Goal: Navigation & Orientation: Understand site structure

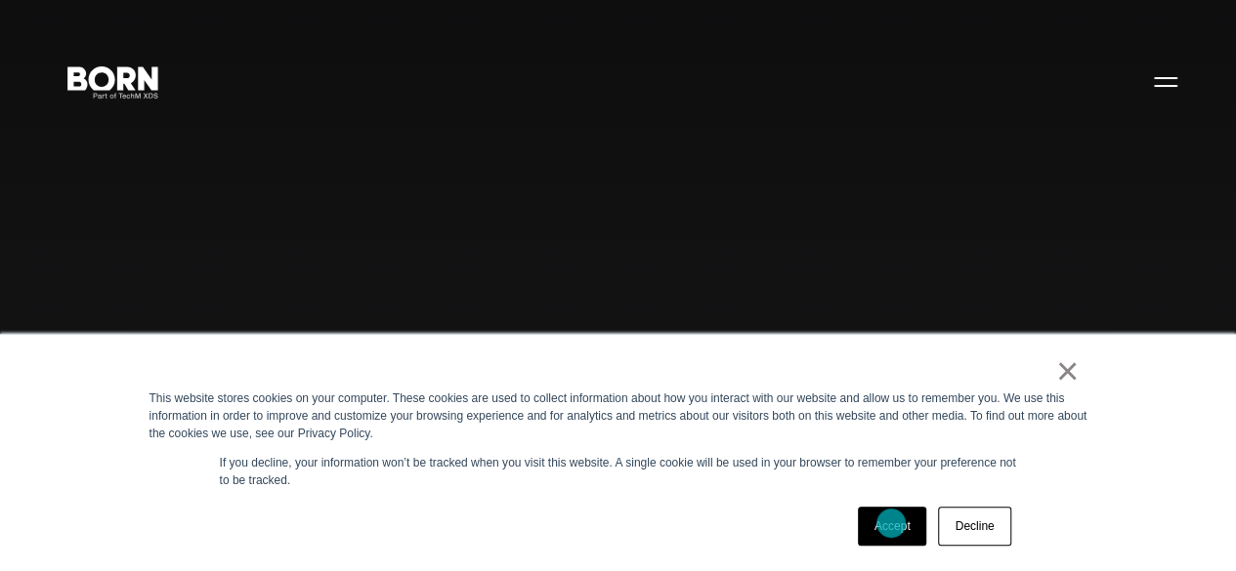
click at [891, 524] on link "Accept" at bounding box center [892, 526] width 69 height 39
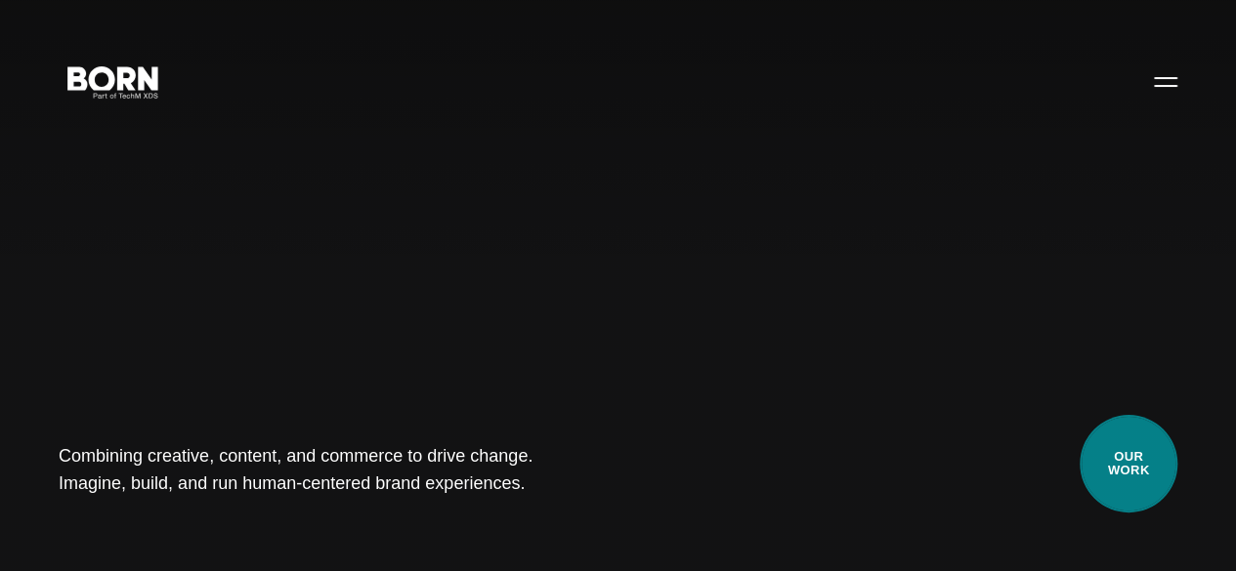
click at [1111, 423] on link "Our Work" at bounding box center [1128, 464] width 98 height 98
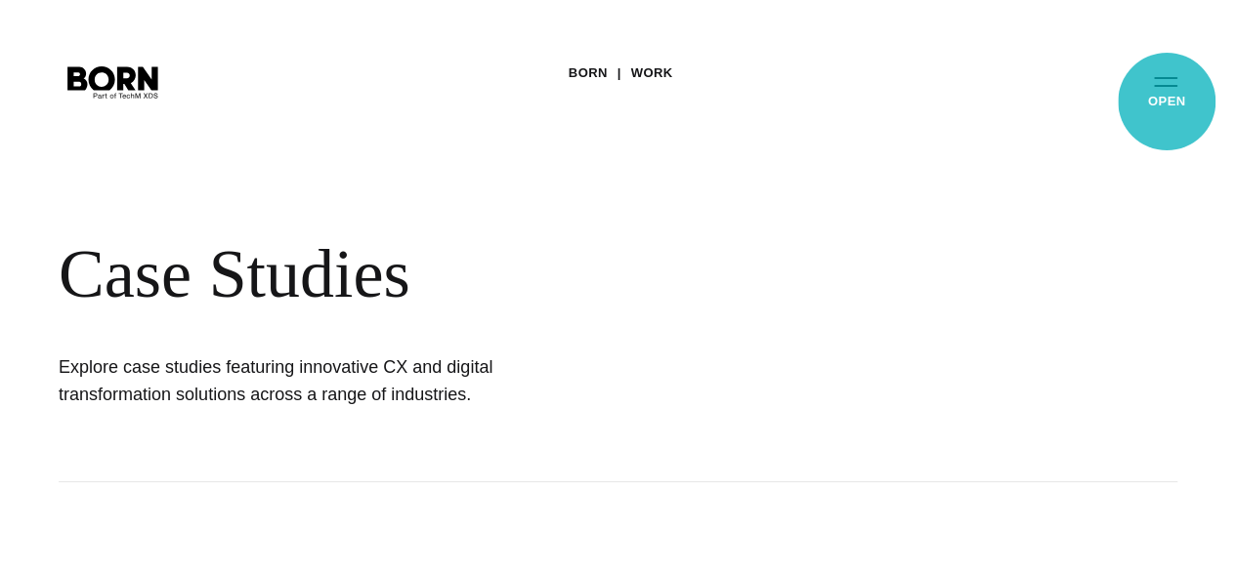
click at [1166, 102] on button "Primary Menu" at bounding box center [1165, 81] width 47 height 41
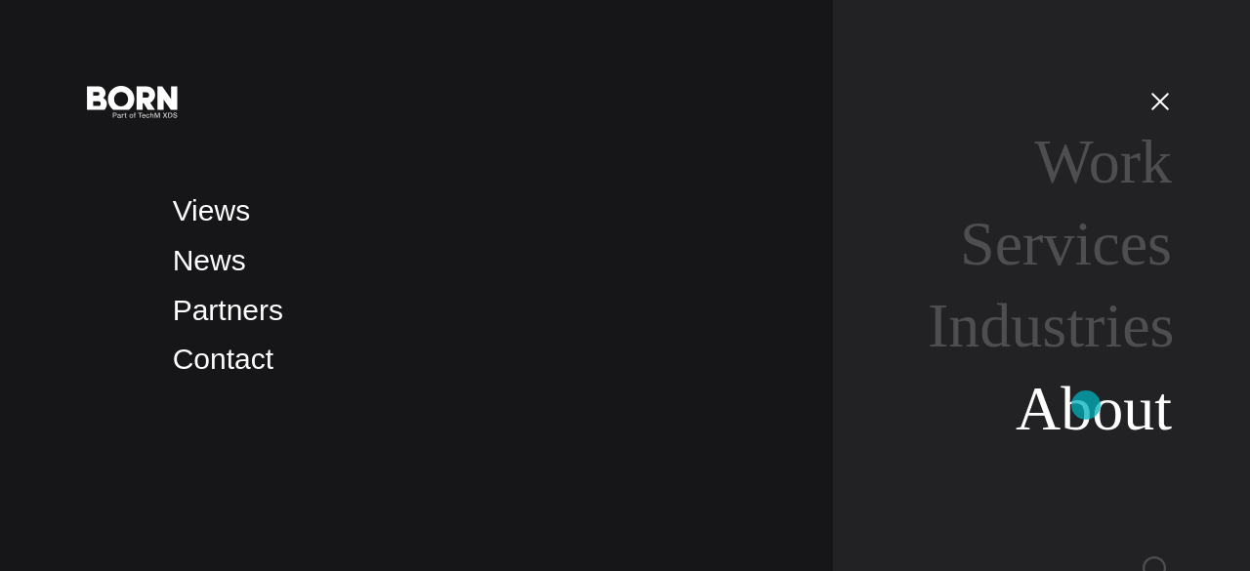
click at [1086, 405] on link "About" at bounding box center [1094, 408] width 156 height 69
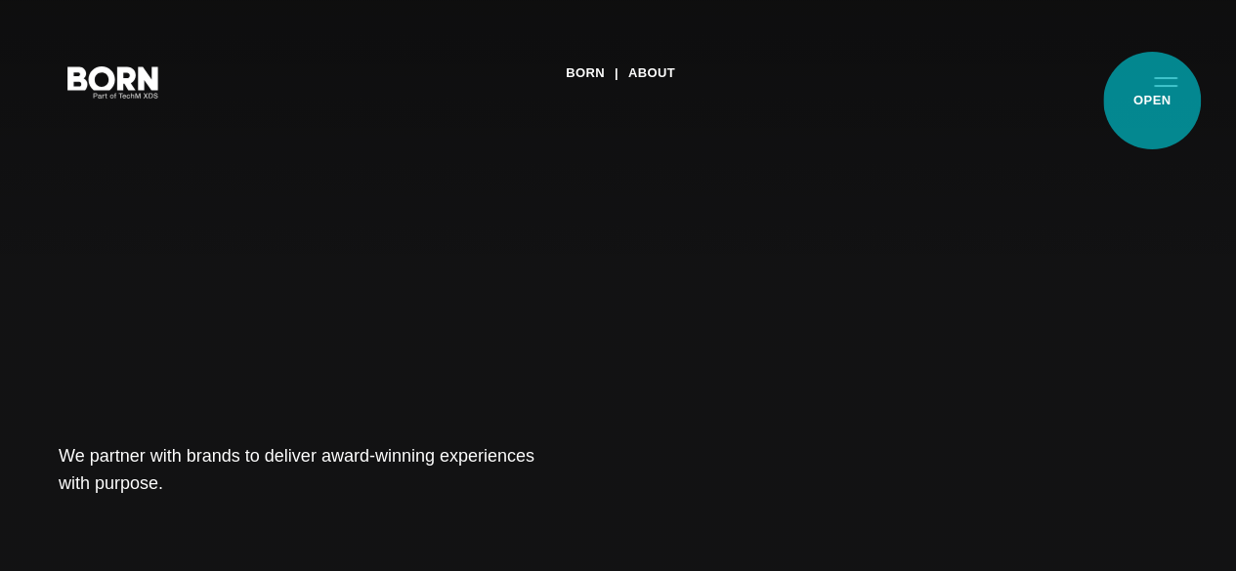
click at [1152, 101] on button "Primary Menu" at bounding box center [1165, 81] width 47 height 41
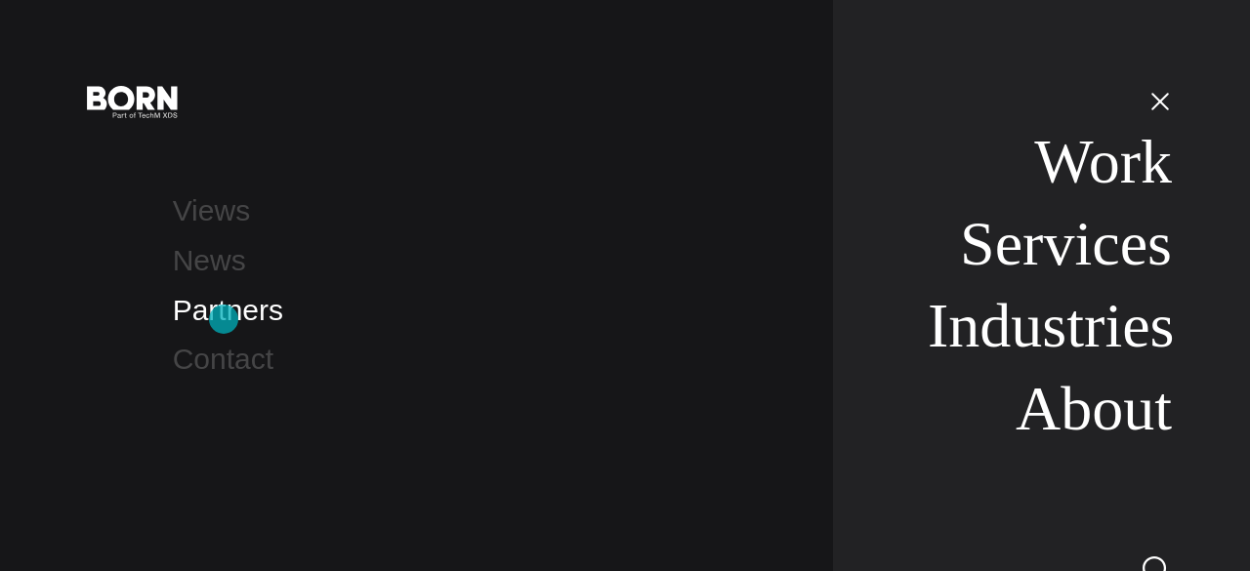
click at [224, 319] on link "Partners" at bounding box center [228, 310] width 110 height 32
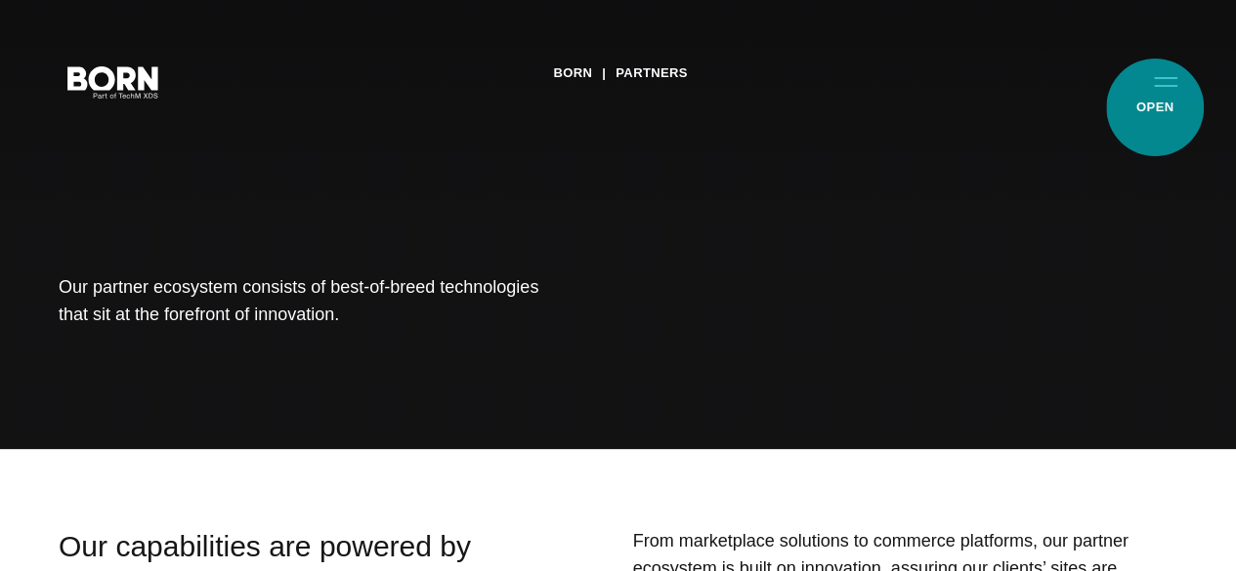
click at [1155, 102] on button "Primary Menu" at bounding box center [1165, 81] width 47 height 41
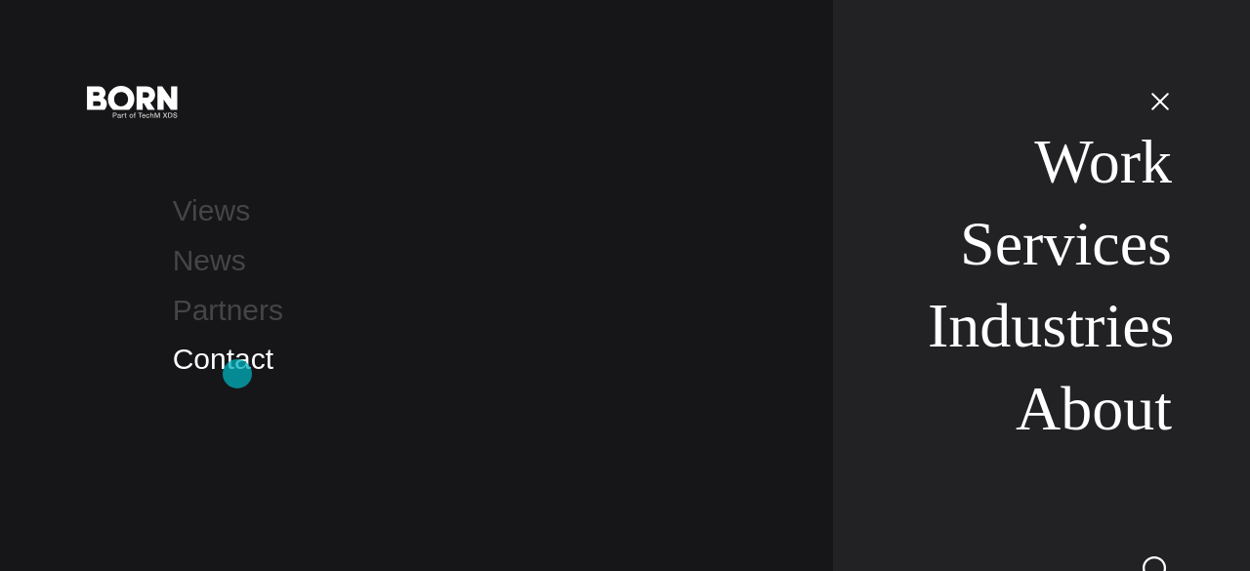
click at [237, 374] on link "Contact" at bounding box center [223, 359] width 101 height 32
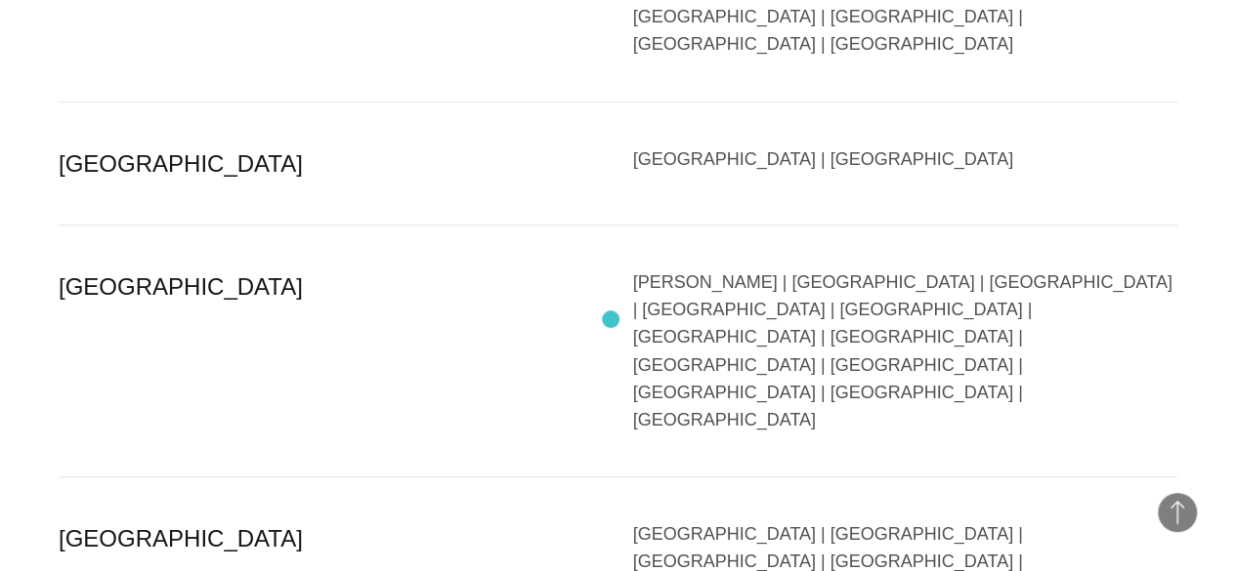
scroll to position [4103, 0]
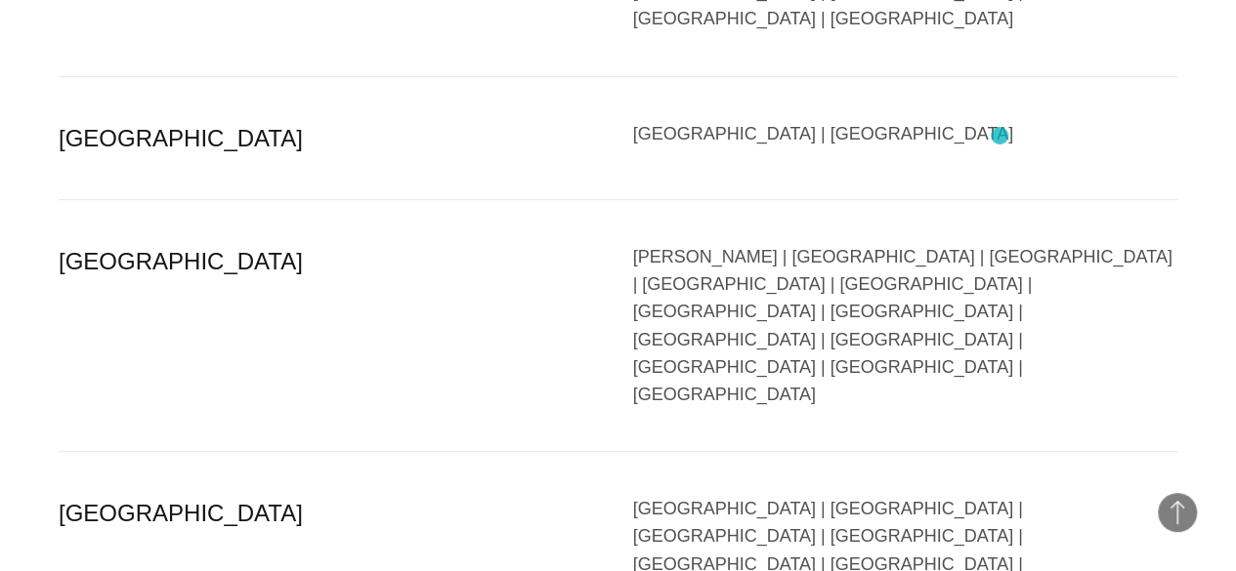
click at [998, 495] on div "Bahrain | Israel | Oman | Qatar | Saudi Arabia | Turkey | United Arab Emirates" at bounding box center [905, 550] width 545 height 110
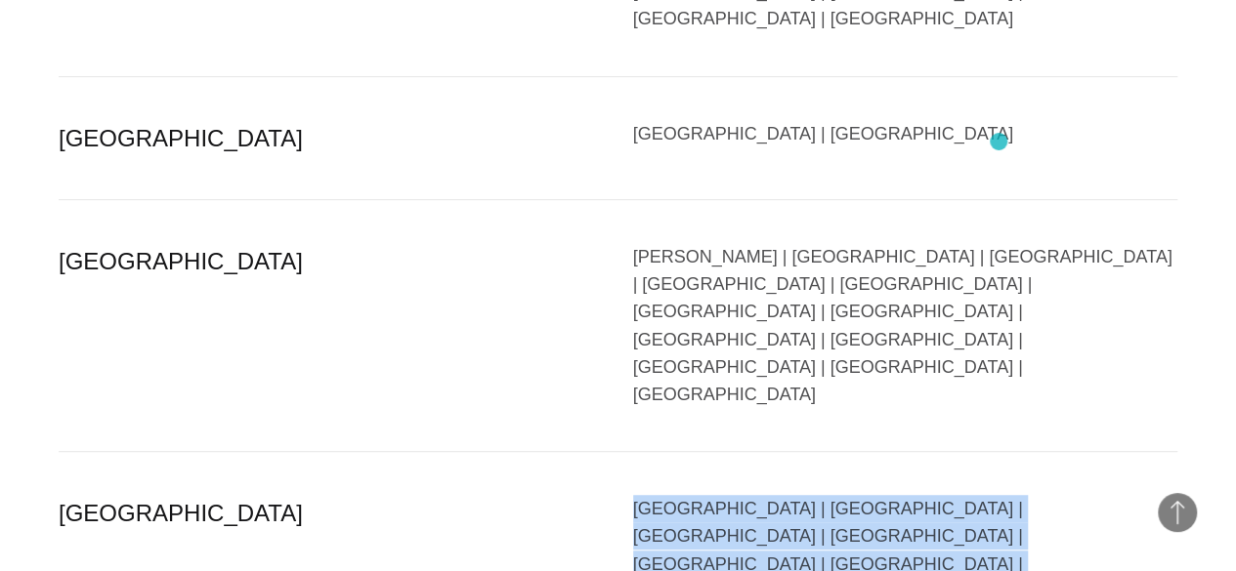
click at [998, 495] on div "Bahrain | Israel | Oman | Qatar | Saudi Arabia | Turkey | United Arab Emirates" at bounding box center [905, 550] width 545 height 110
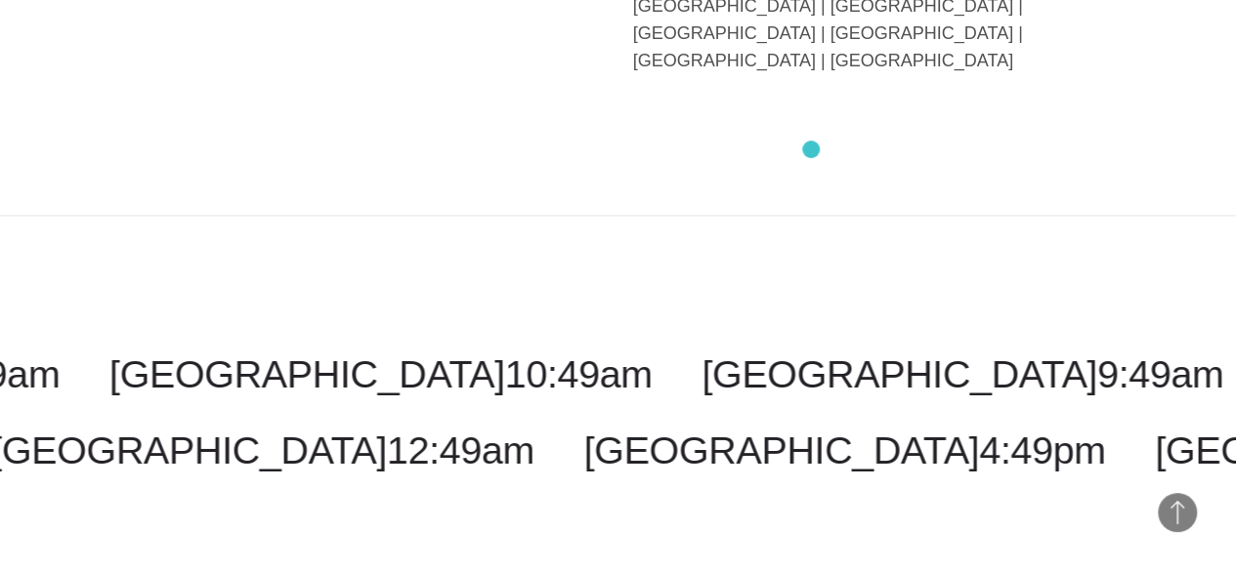
scroll to position [4992, 0]
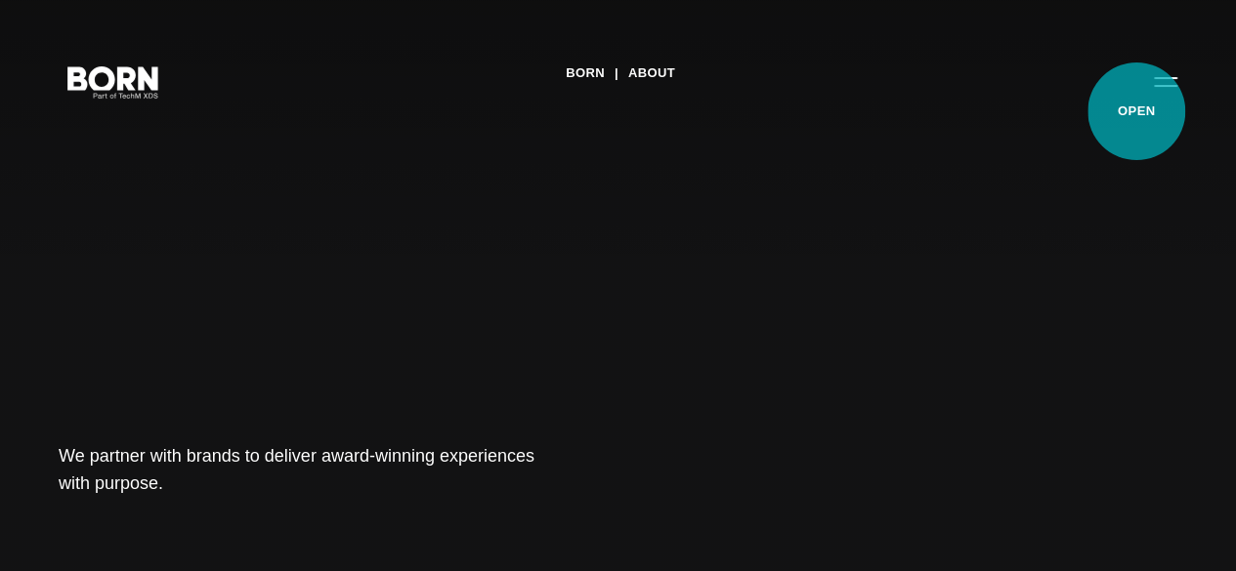
click at [1142, 102] on button "Primary Menu" at bounding box center [1165, 81] width 47 height 41
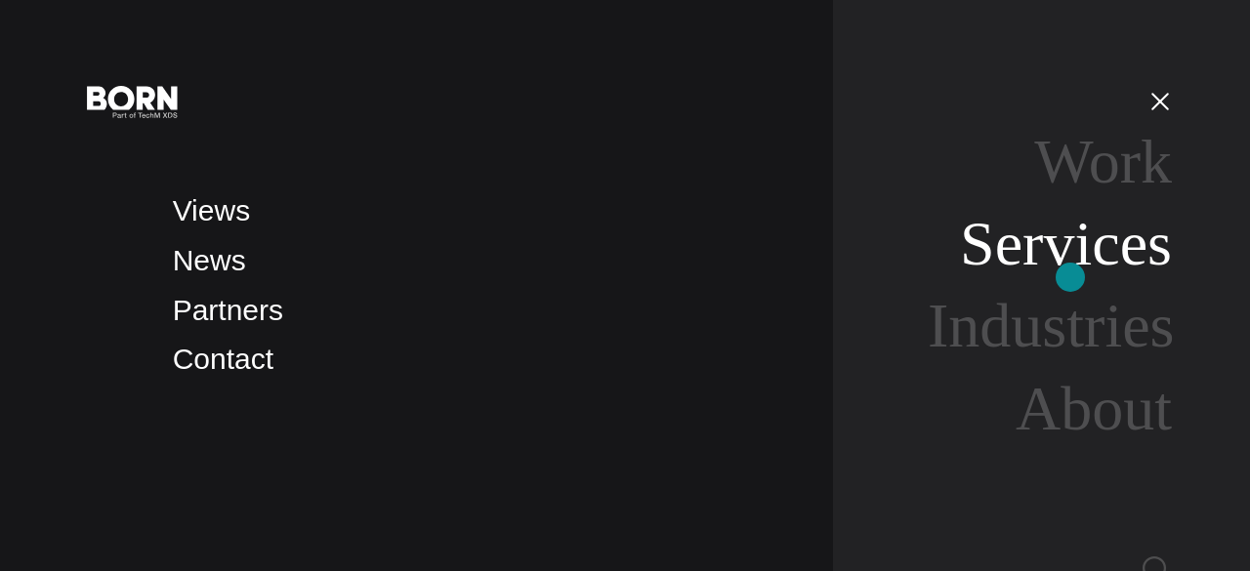
click at [1072, 277] on link "Services" at bounding box center [1066, 243] width 212 height 69
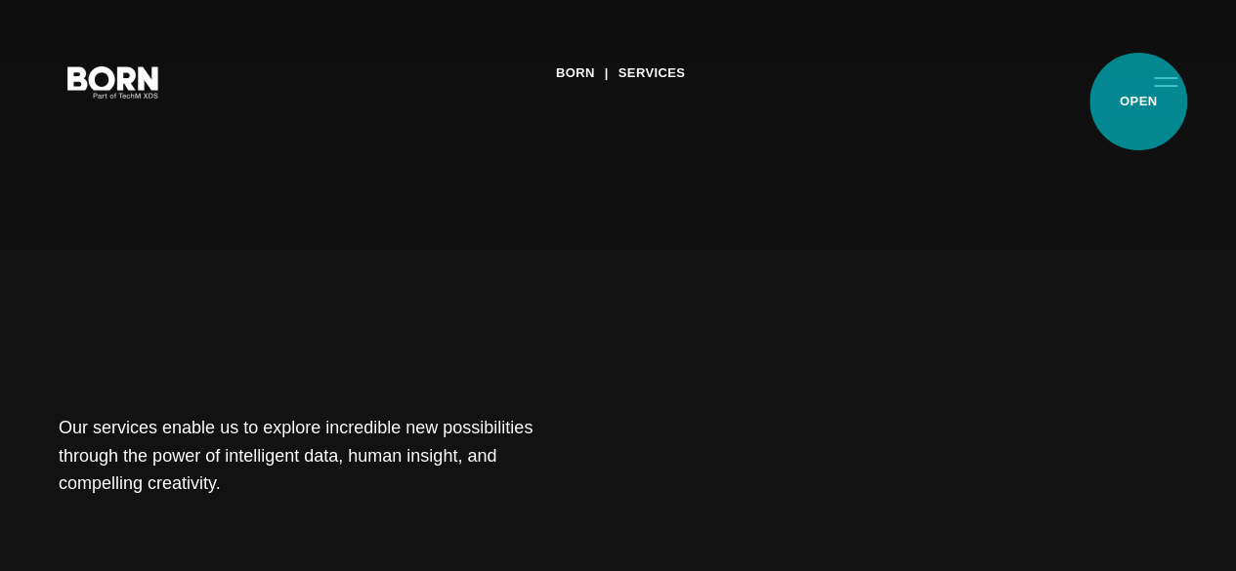
click at [1142, 100] on button "Primary Menu" at bounding box center [1165, 81] width 47 height 41
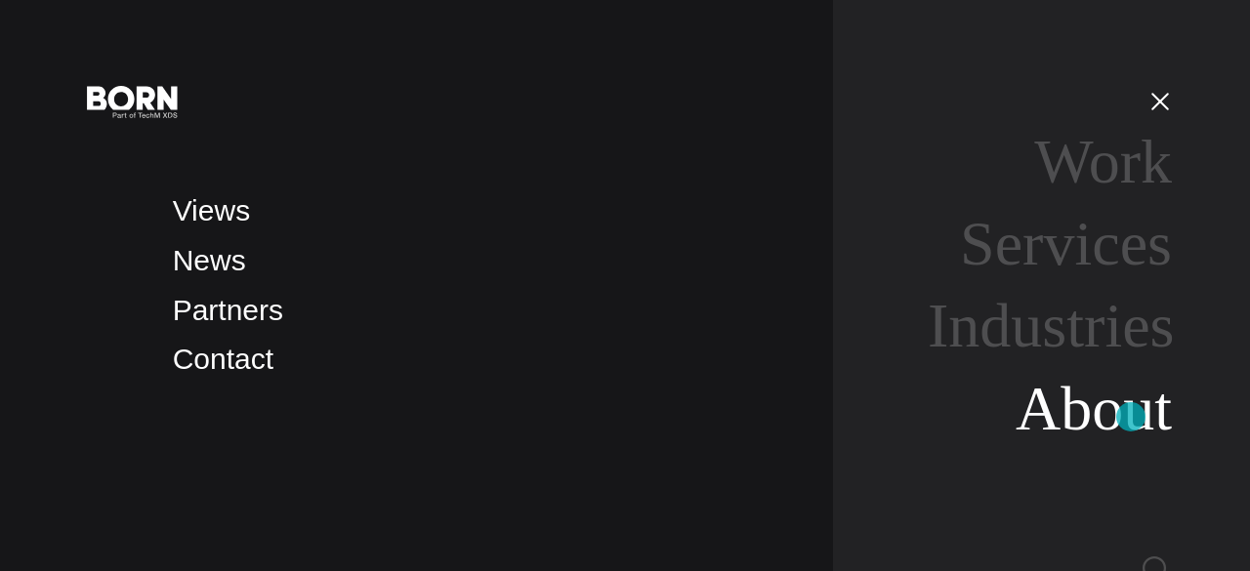
click at [1131, 417] on link "About" at bounding box center [1094, 408] width 156 height 69
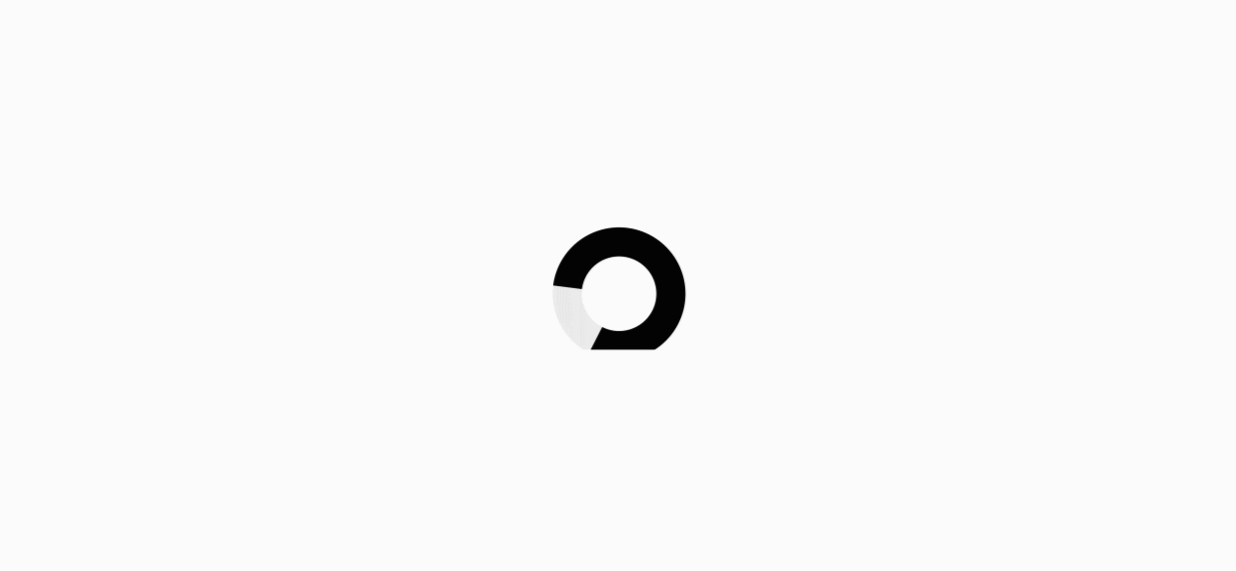
scroll to position [6099, 0]
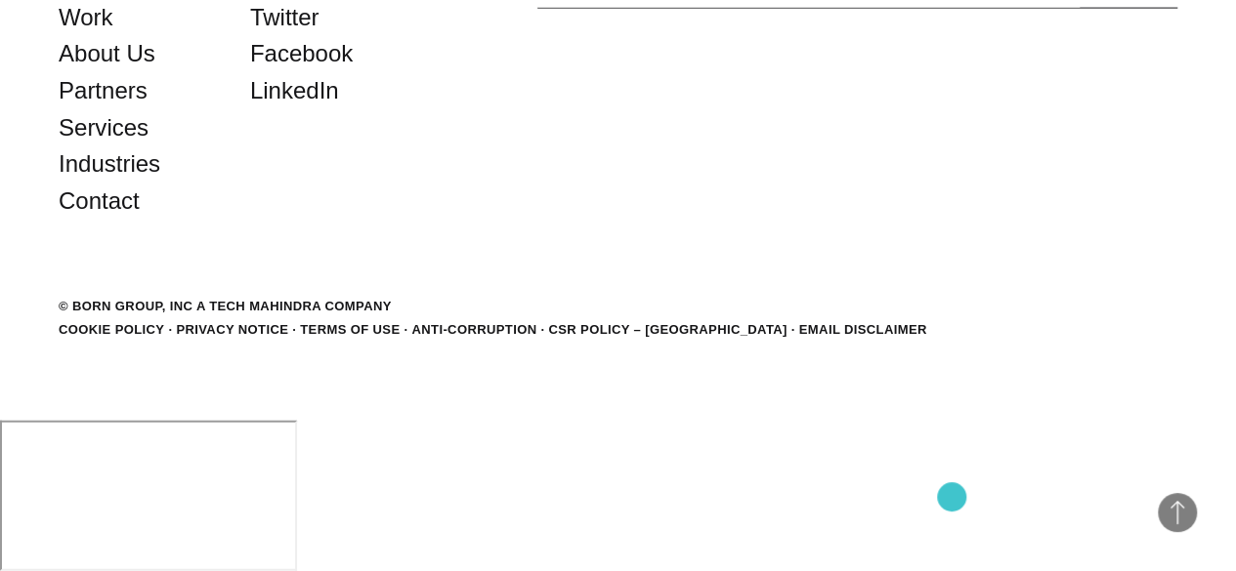
click at [786, 337] on link "CSR POLICY – [GEOGRAPHIC_DATA]" at bounding box center [667, 329] width 238 height 15
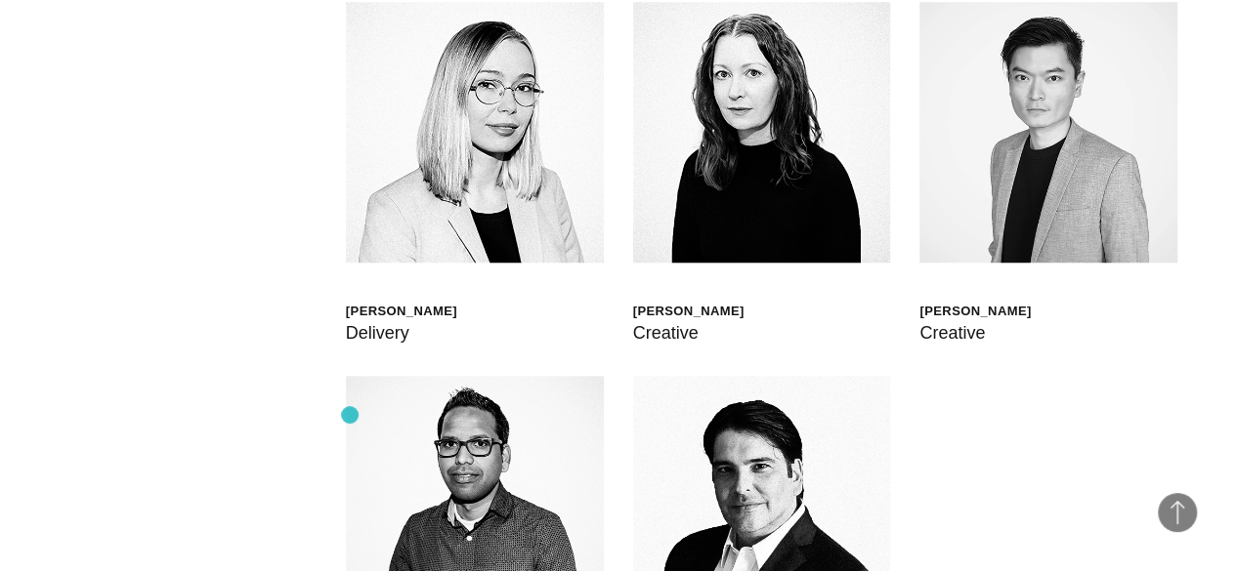
scroll to position [4523, 0]
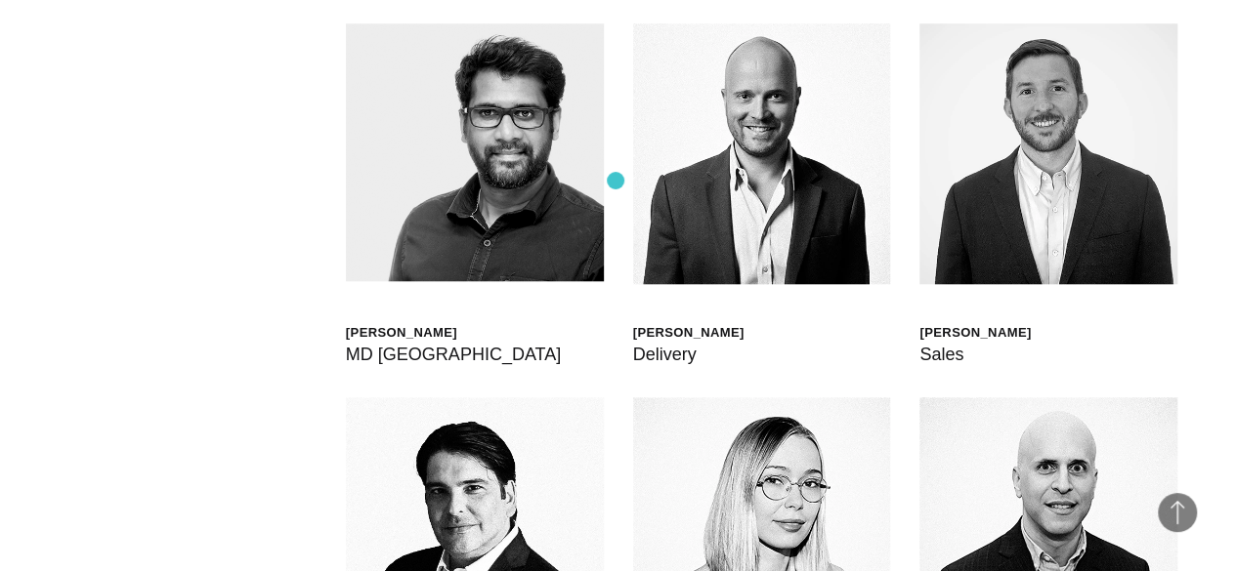
scroll to position [4425, 0]
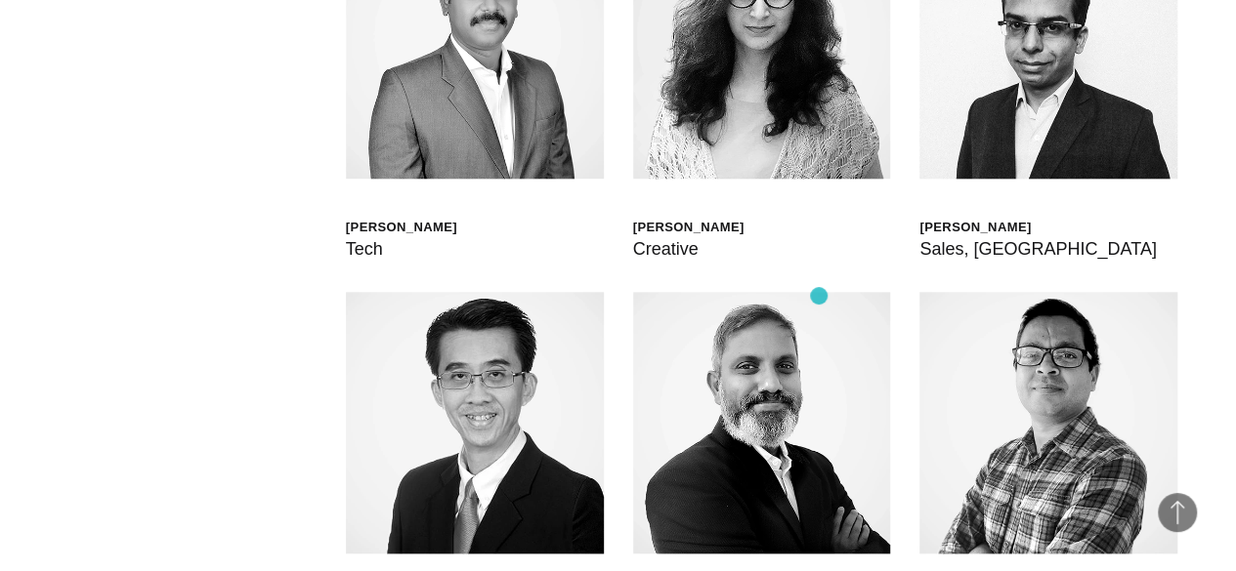
scroll to position [4523, 0]
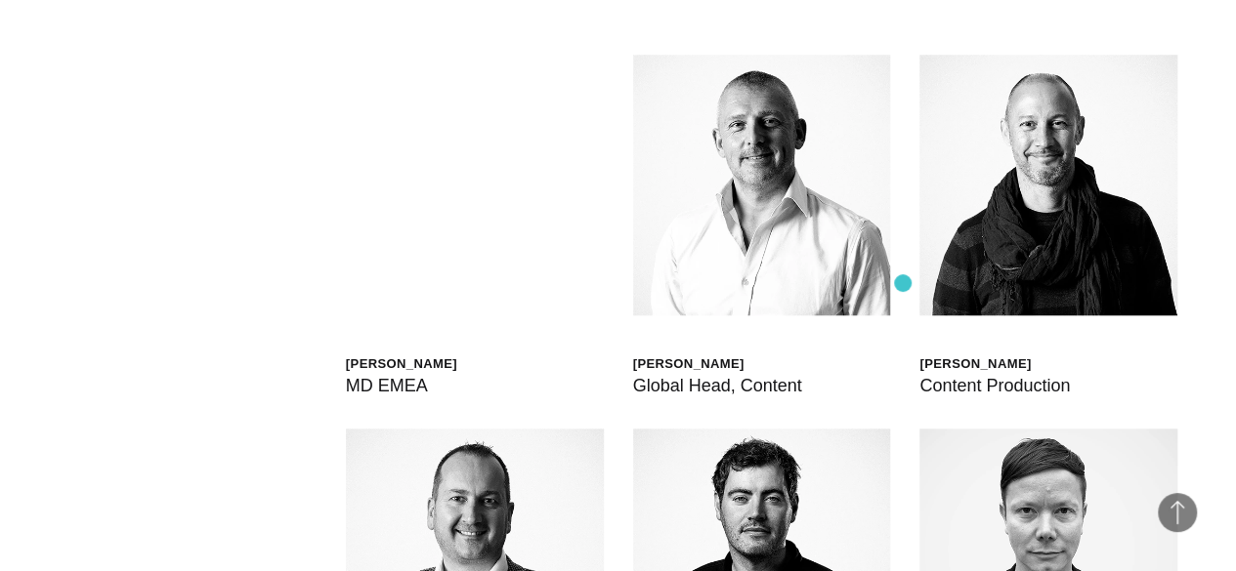
scroll to position [4425, 0]
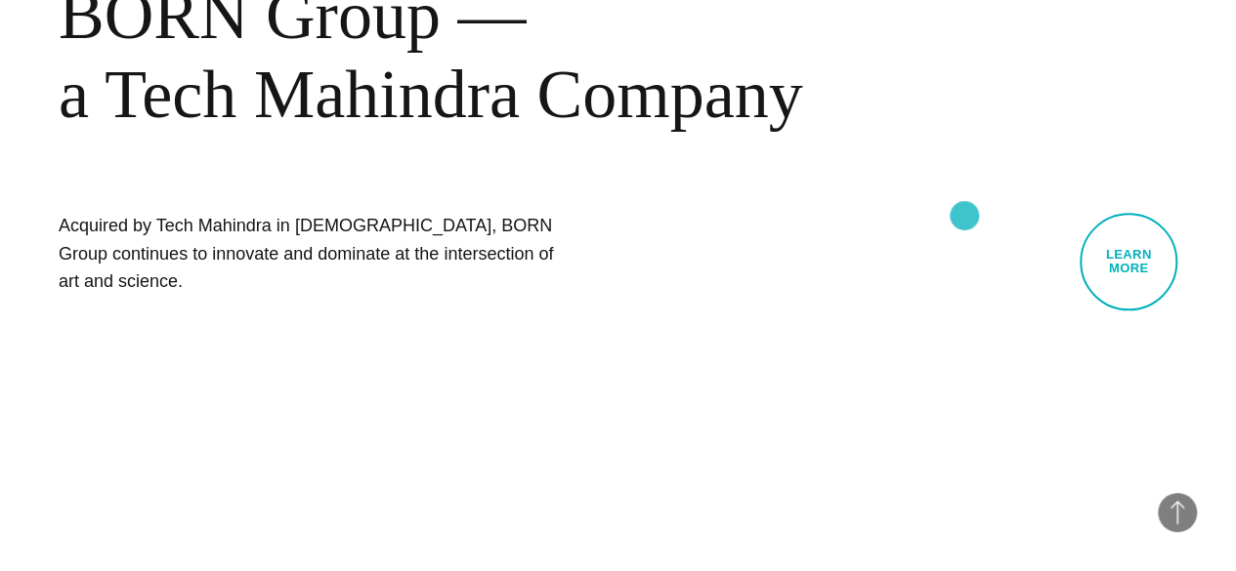
scroll to position [1202, 0]
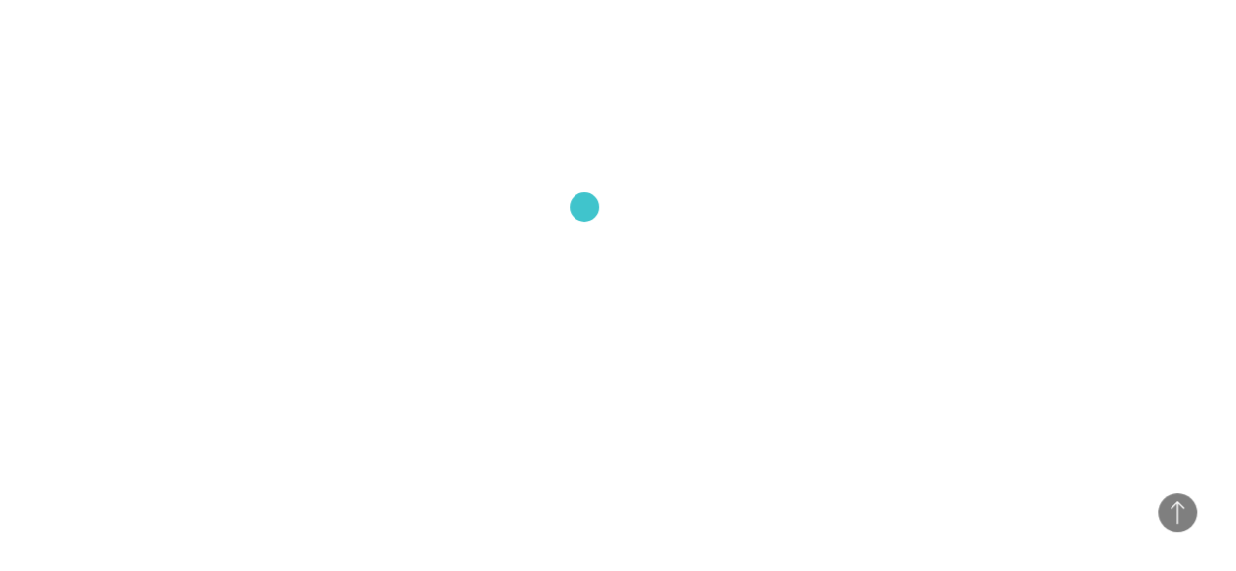
click at [584, 207] on video at bounding box center [618, 226] width 1236 height 571
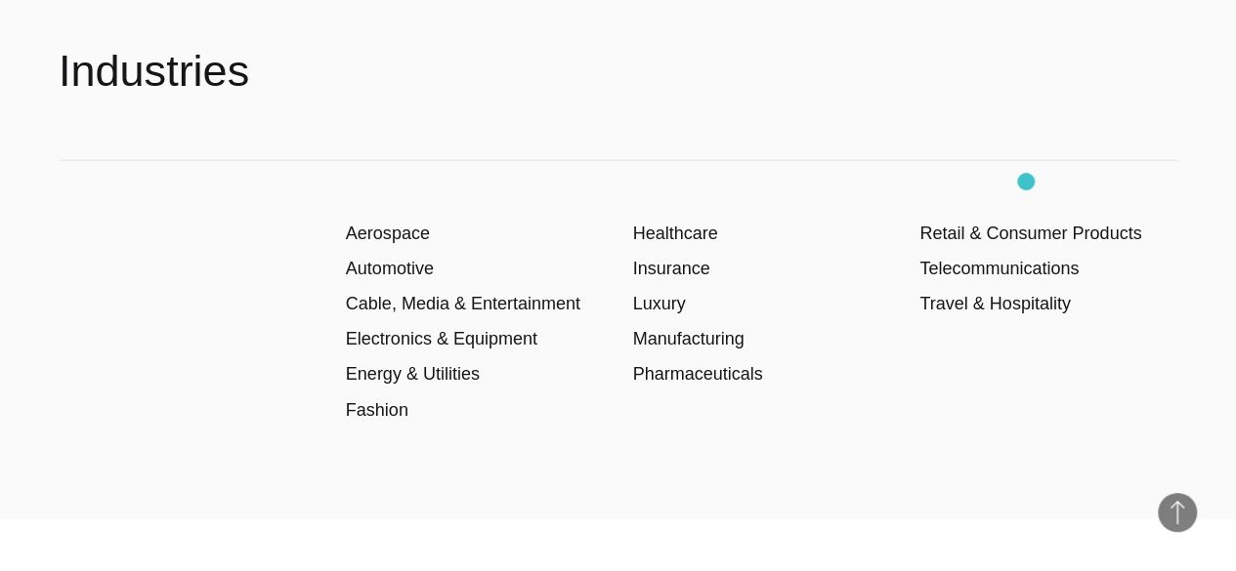
scroll to position [2374, 0]
